Goal: Task Accomplishment & Management: Complete application form

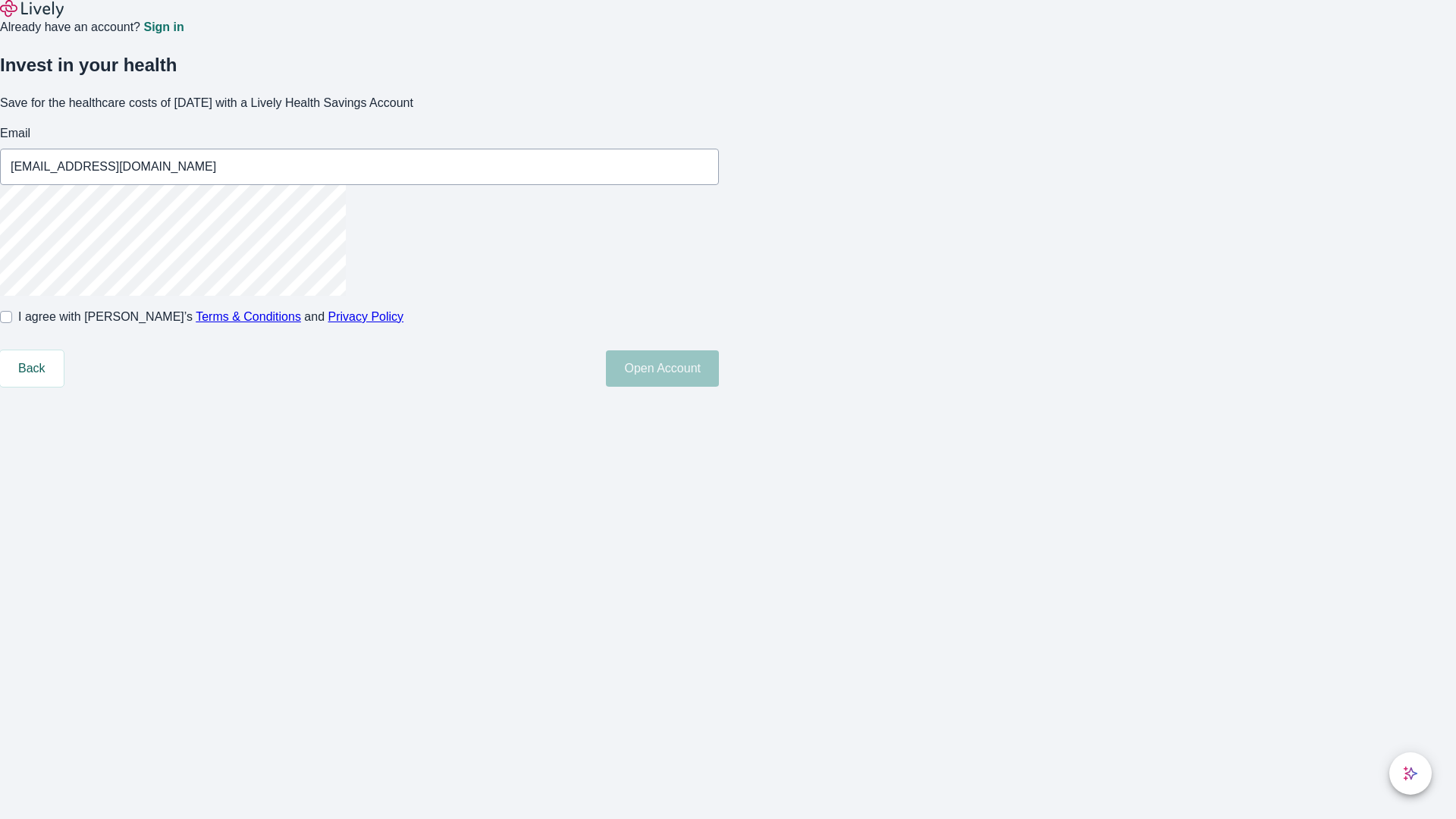
click at [12, 323] on input "I agree with Lively’s Terms & Conditions and Privacy Policy" at bounding box center [6, 317] width 12 height 12
checkbox input "true"
click at [719, 387] on button "Open Account" at bounding box center [662, 368] width 113 height 37
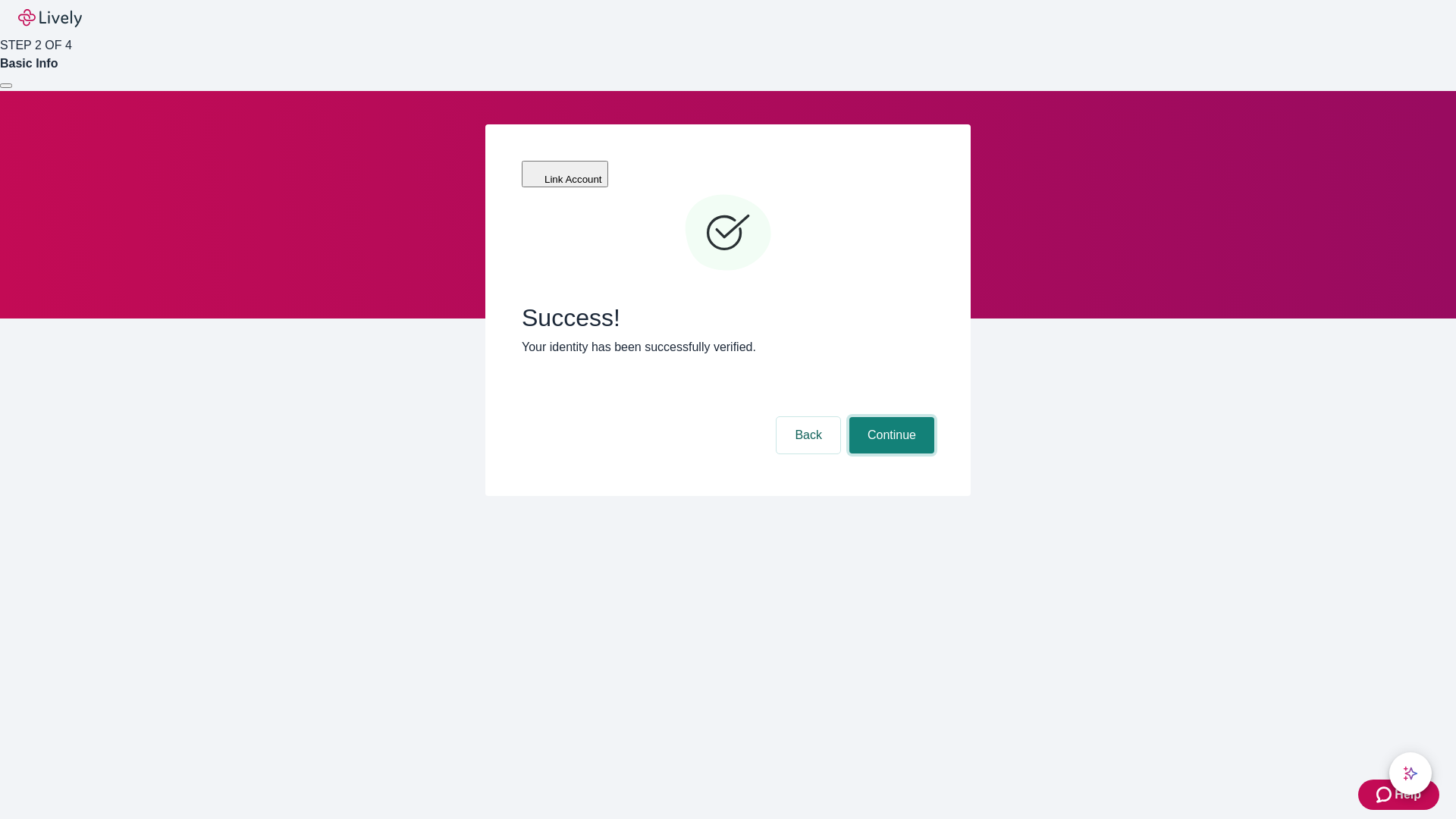
click at [889, 417] on button "Continue" at bounding box center [891, 436] width 85 height 37
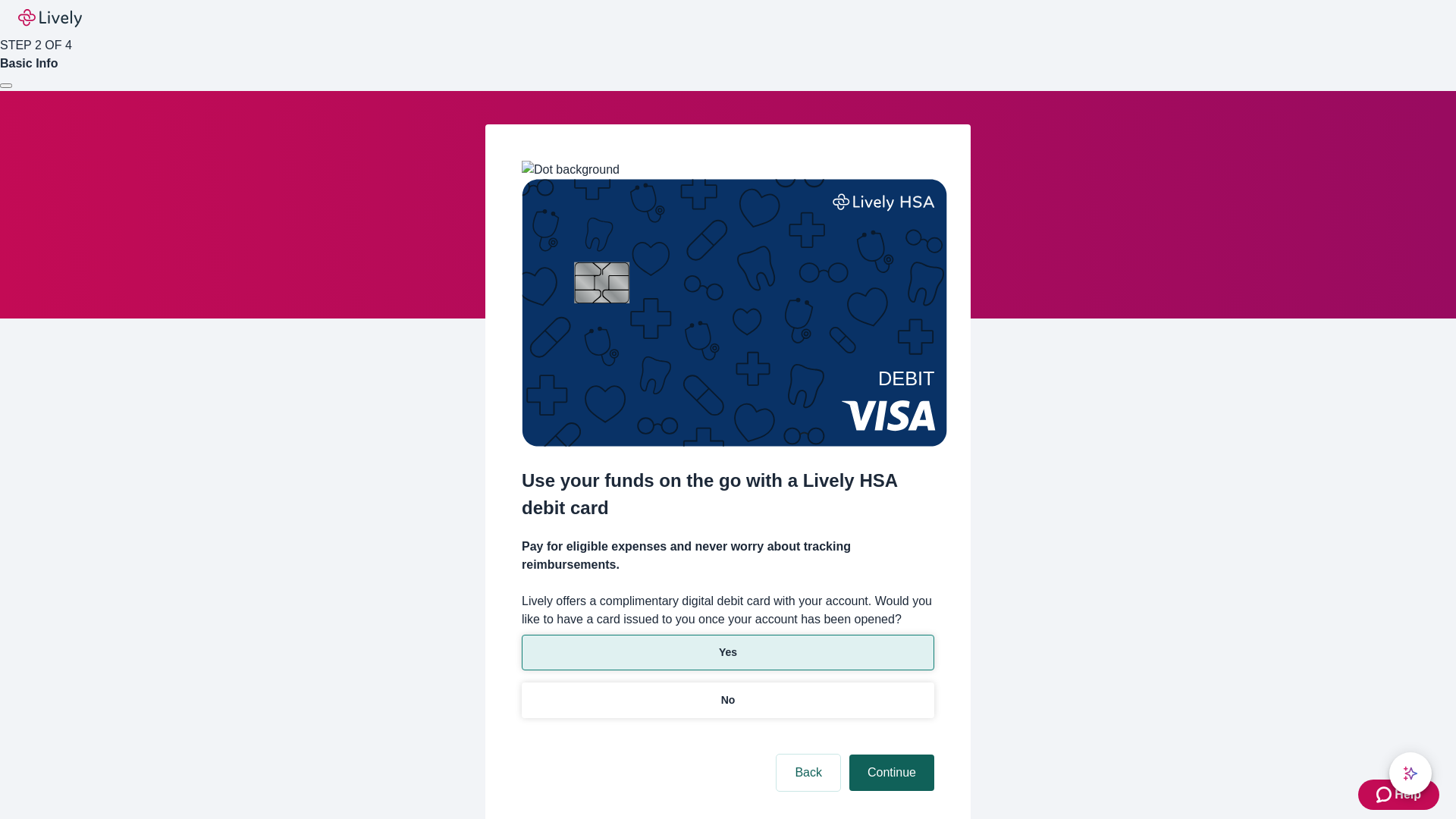
click at [727, 644] on p "Yes" at bounding box center [728, 652] width 18 height 16
click at [889, 754] on button "Continue" at bounding box center [891, 773] width 85 height 37
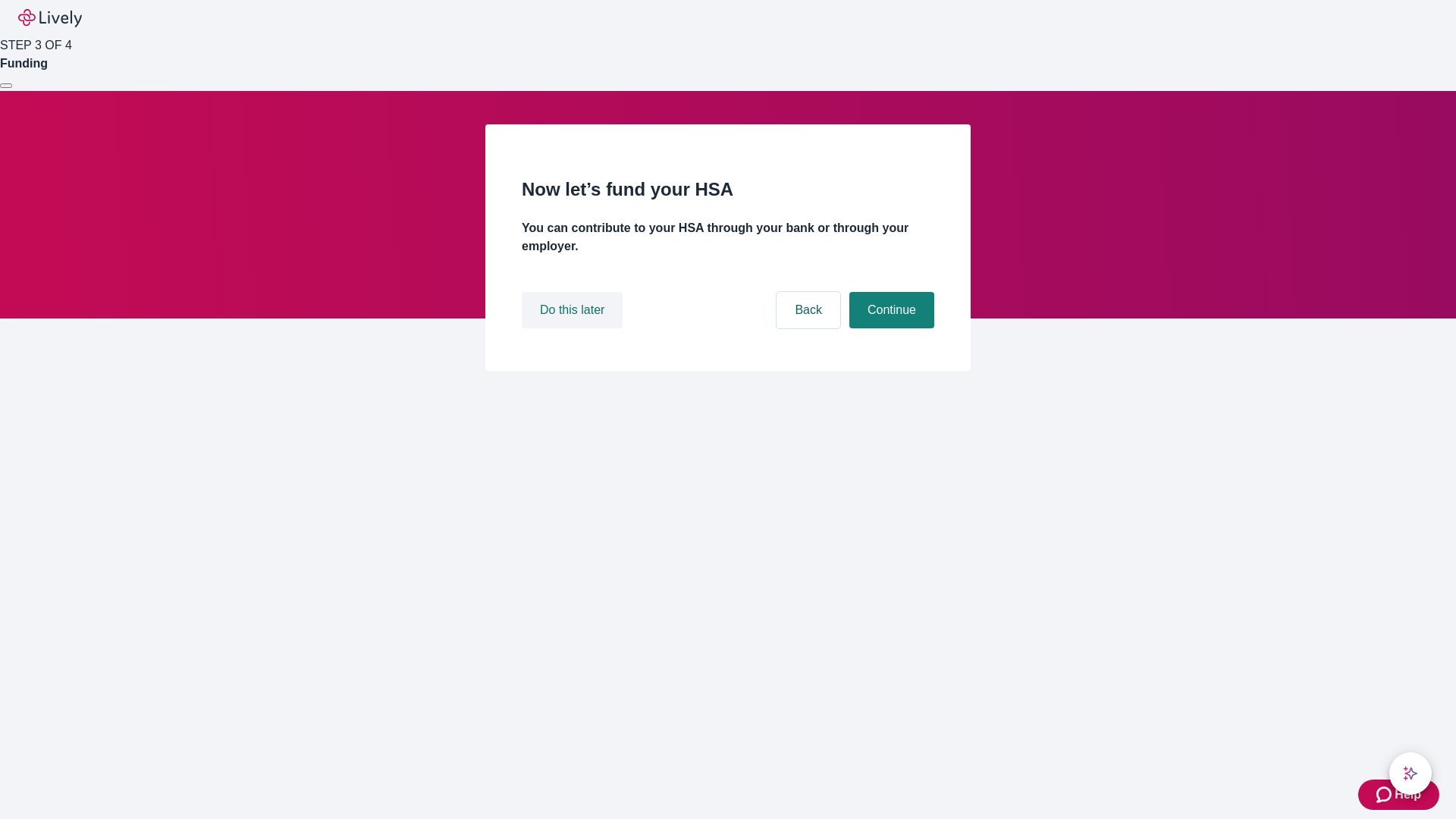
click at [574, 328] on button "Do this later" at bounding box center [573, 310] width 101 height 37
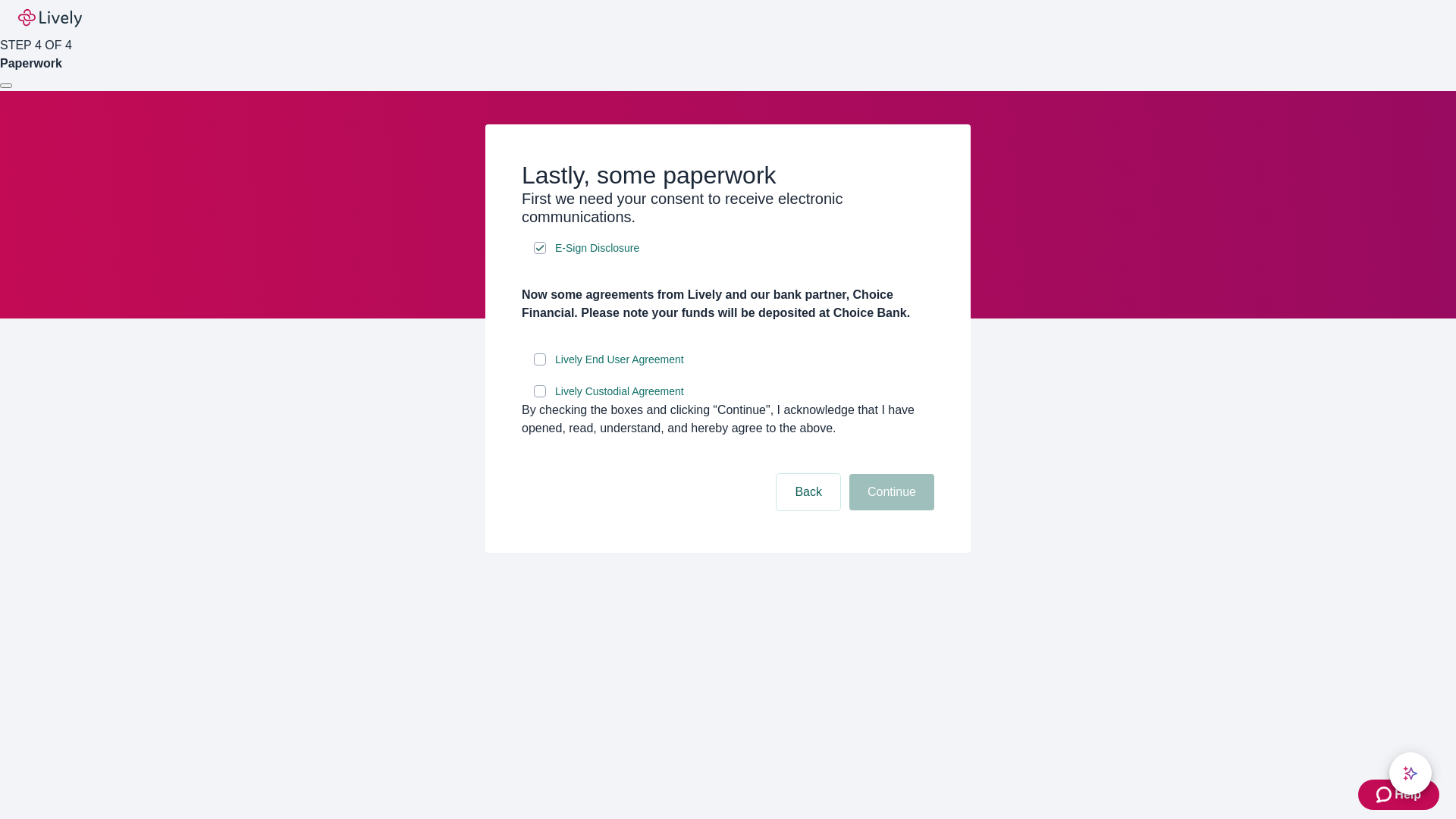
click at [540, 366] on input "Lively End User Agreement" at bounding box center [540, 360] width 12 height 12
checkbox input "true"
click at [540, 397] on input "Lively Custodial Agreement" at bounding box center [540, 391] width 12 height 12
checkbox input "true"
click at [889, 511] on button "Continue" at bounding box center [891, 492] width 85 height 37
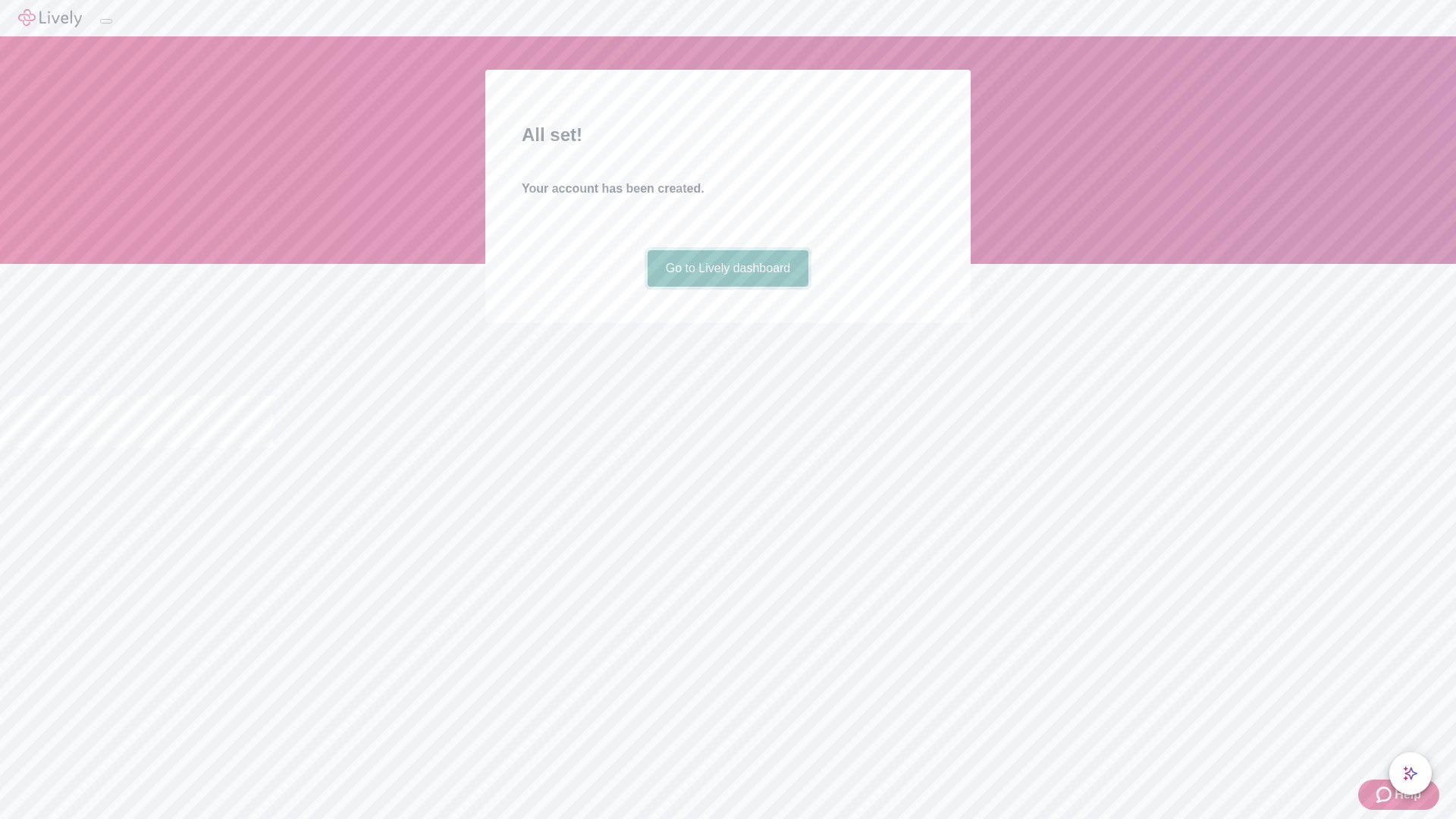
click at [727, 286] on link "Go to Lively dashboard" at bounding box center [728, 269] width 161 height 37
